Goal: Find contact information: Find contact information

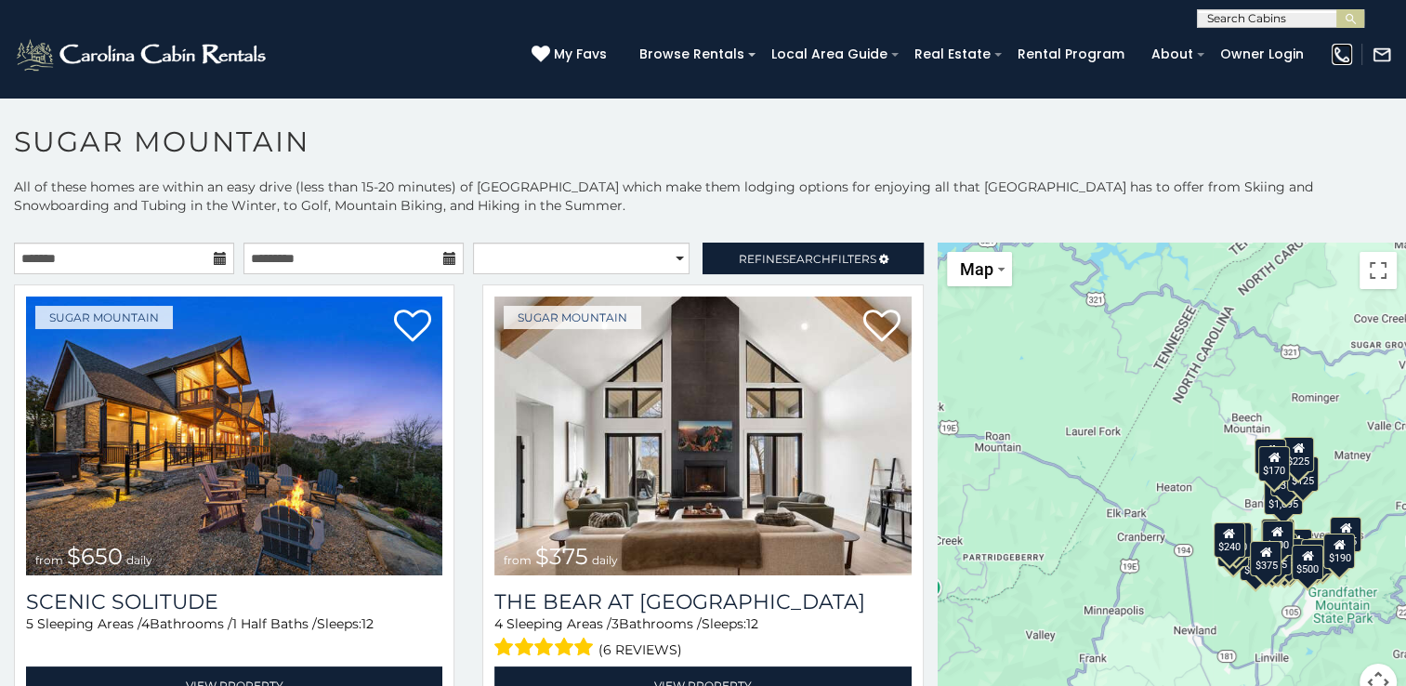
click at [1350, 57] on img at bounding box center [1342, 55] width 20 height 20
click at [1335, 49] on img at bounding box center [1342, 55] width 20 height 20
click at [1072, 110] on section "**********" at bounding box center [703, 396] width 1406 height 599
click at [1385, 50] on img at bounding box center [1382, 55] width 20 height 20
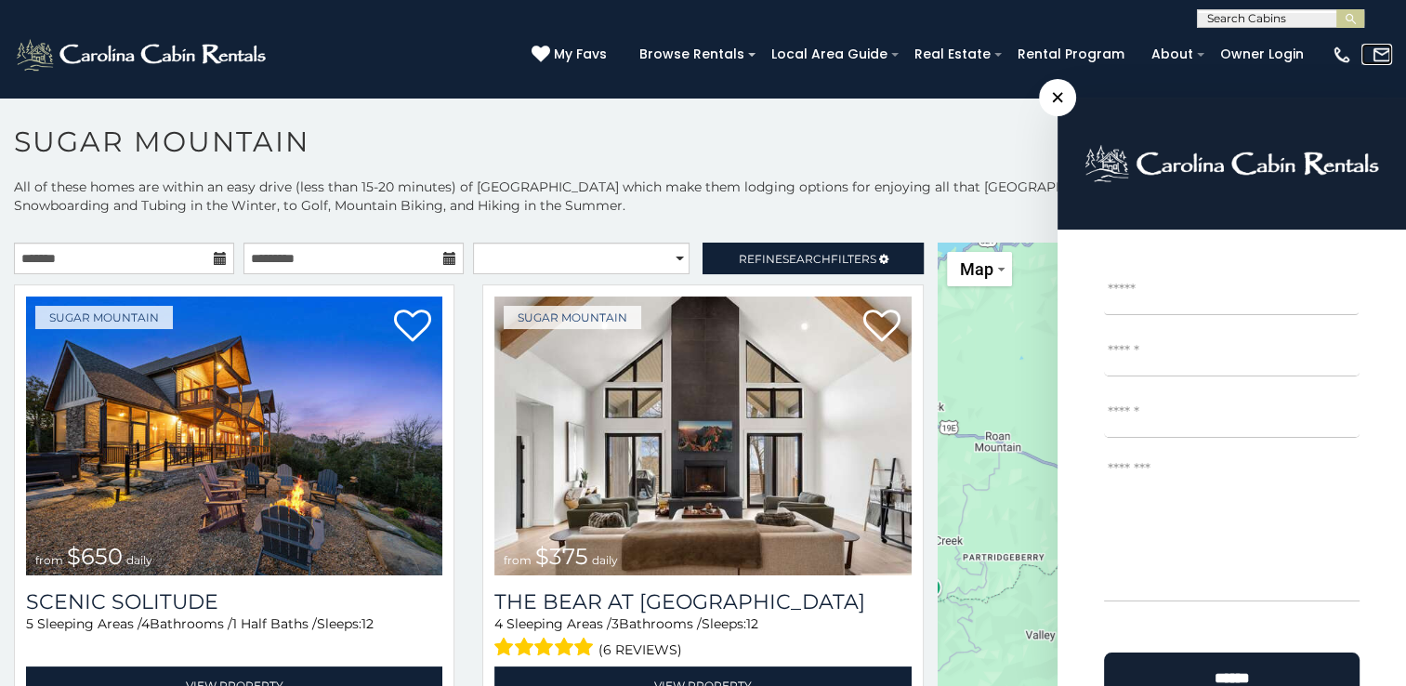
click at [1379, 50] on img at bounding box center [1382, 55] width 20 height 20
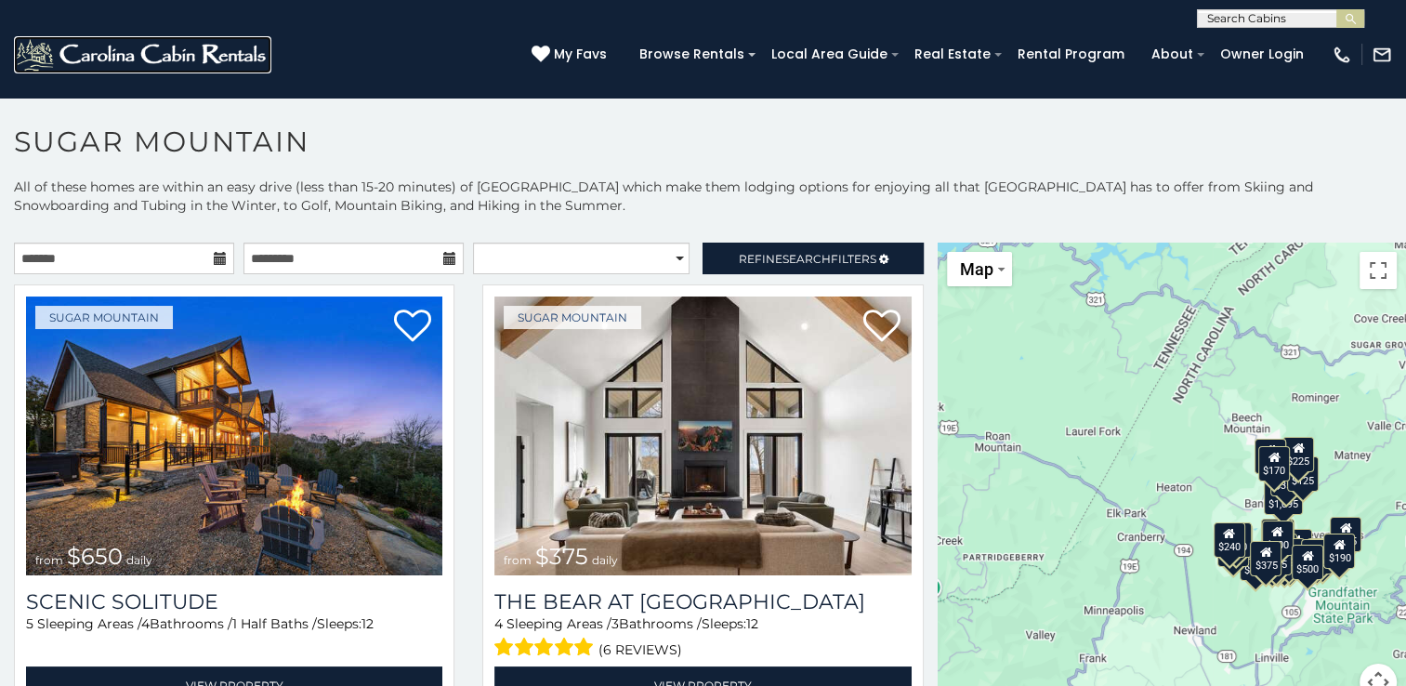
click at [173, 51] on img at bounding box center [142, 54] width 257 height 37
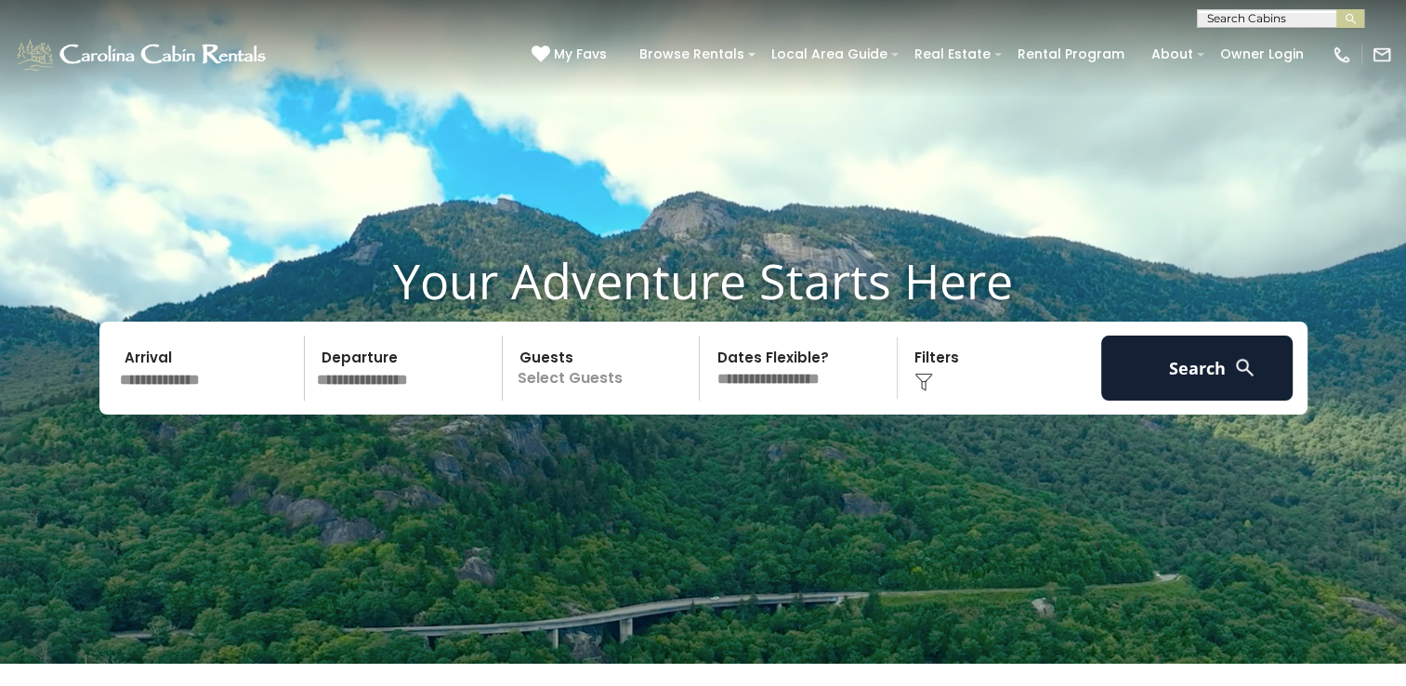
scroll to position [25, 0]
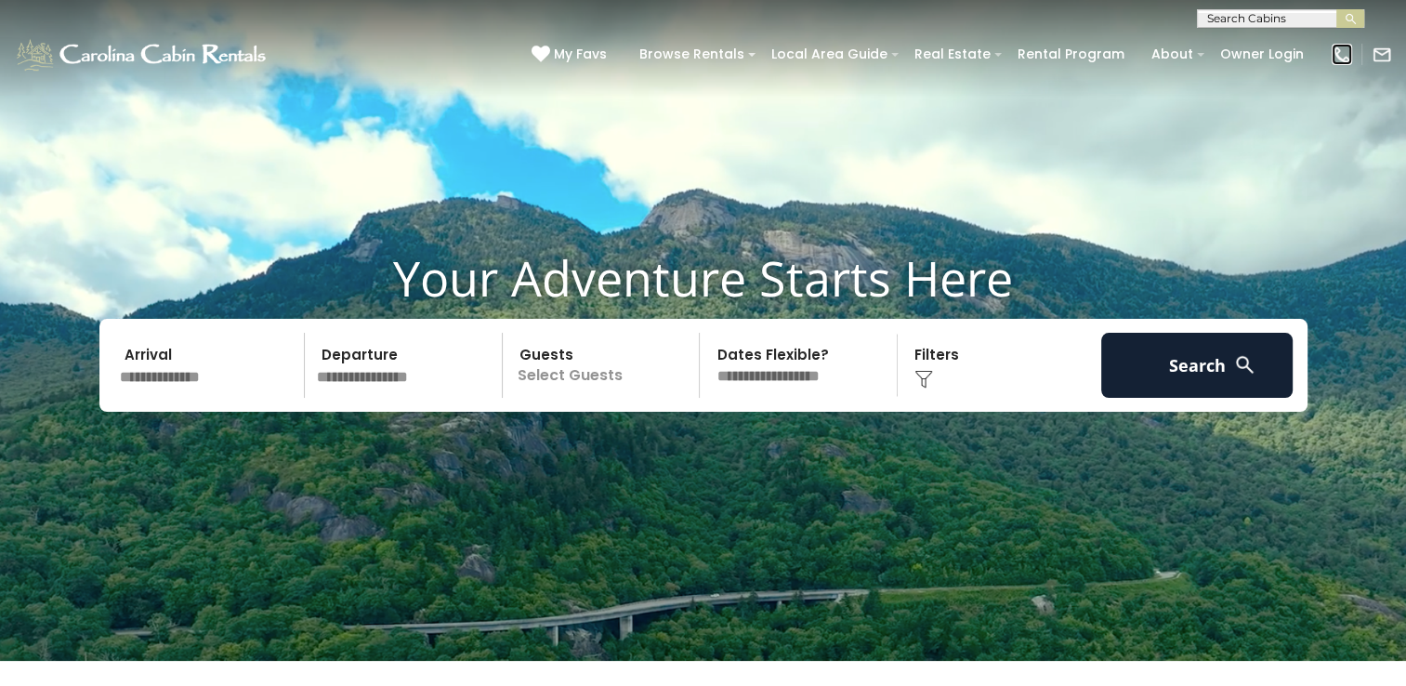
click at [1346, 49] on img at bounding box center [1342, 55] width 20 height 20
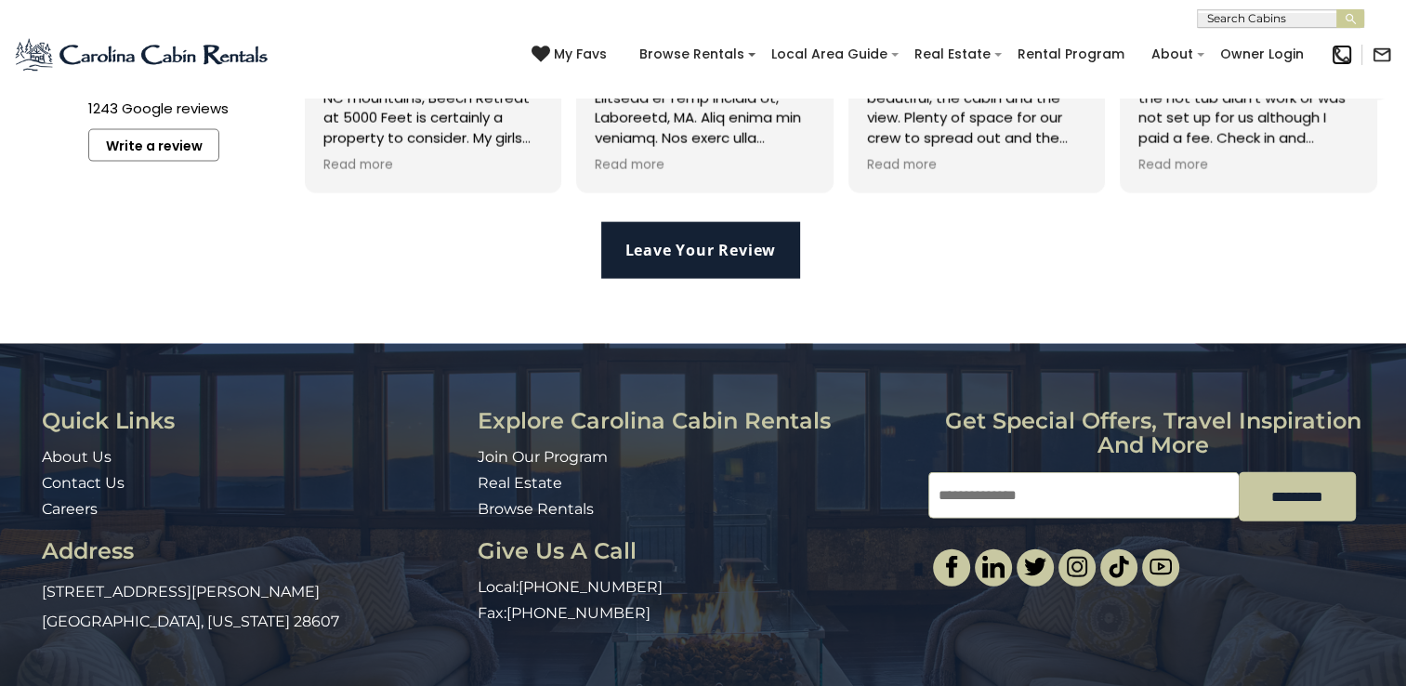
scroll to position [4200, 0]
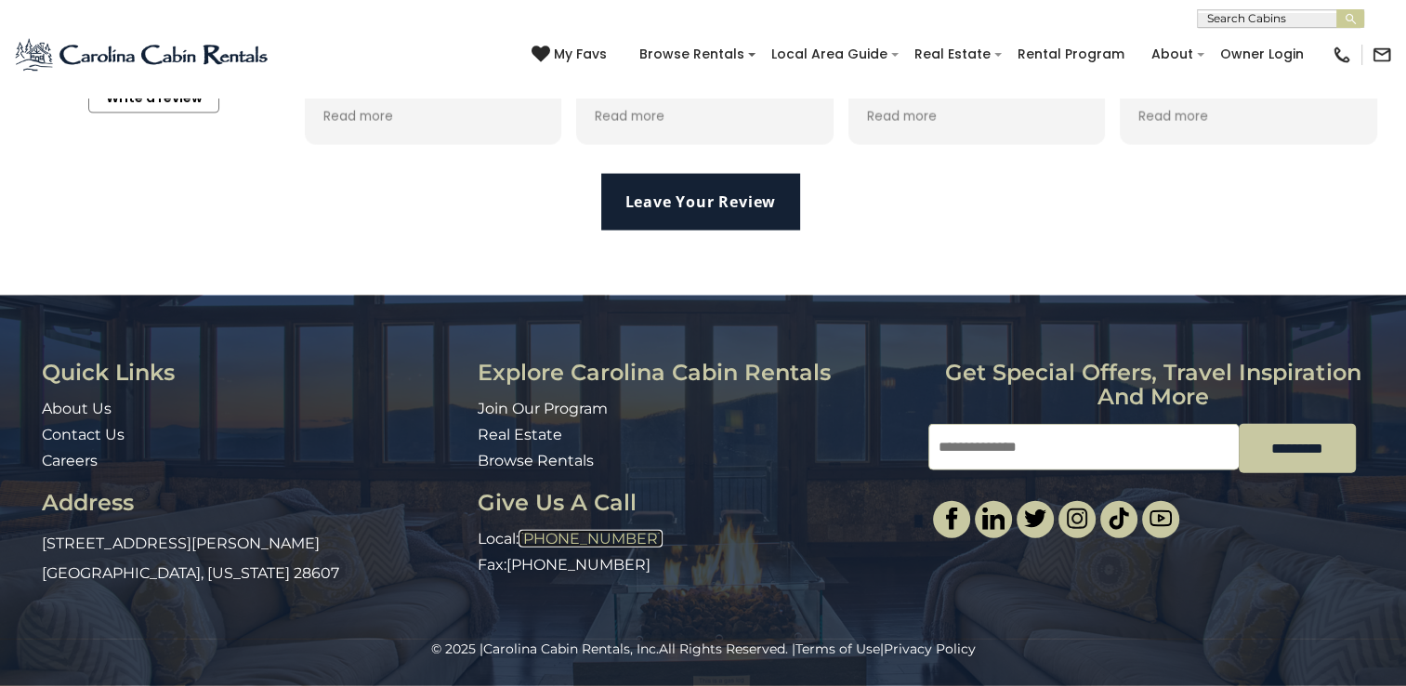
click at [595, 537] on link "[PHONE_NUMBER]" at bounding box center [591, 539] width 144 height 18
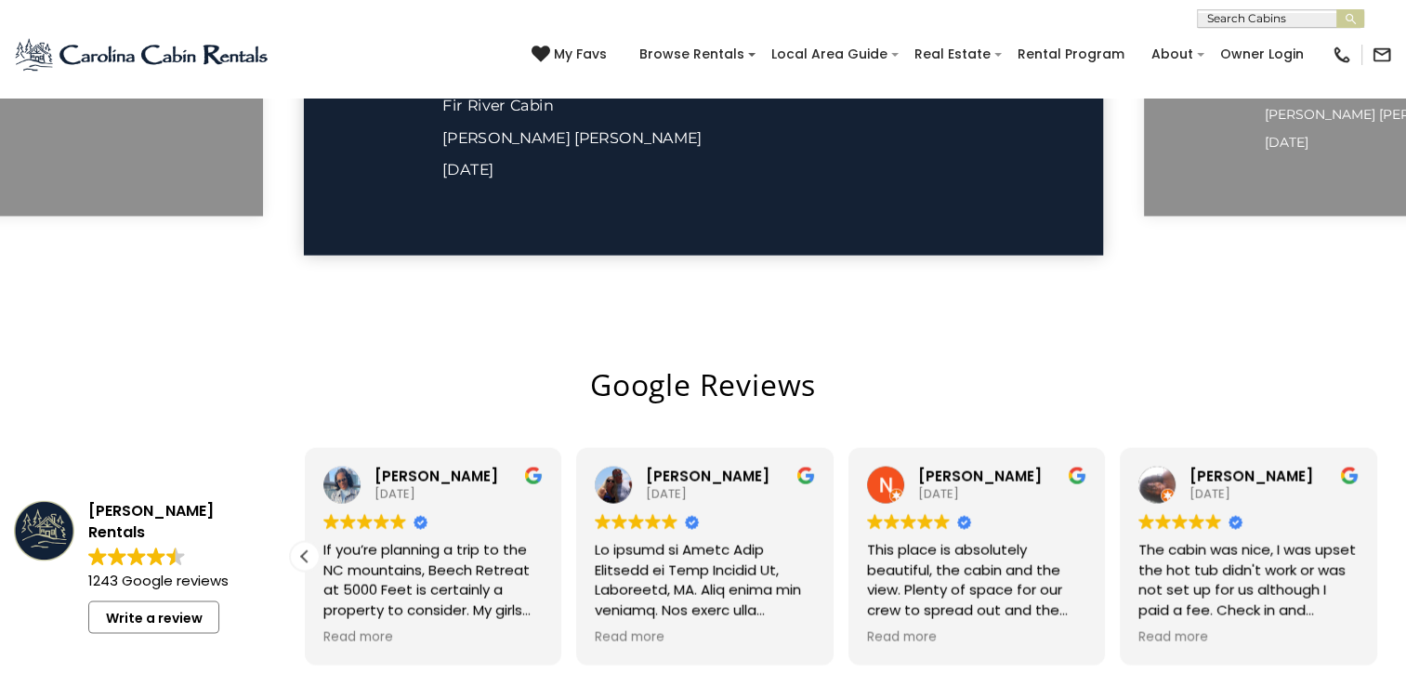
scroll to position [3656, 0]
